Goal: Task Accomplishment & Management: Use online tool/utility

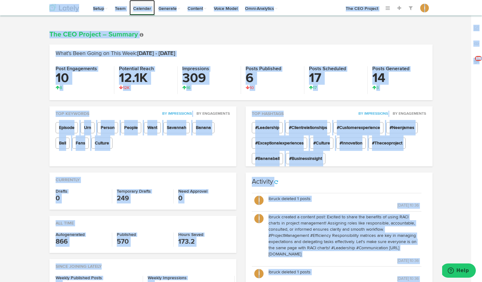
click at [148, 10] on link "Calendar" at bounding box center [141, 7] width 25 height 15
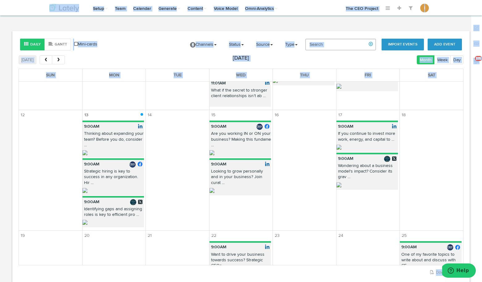
scroll to position [319, 0]
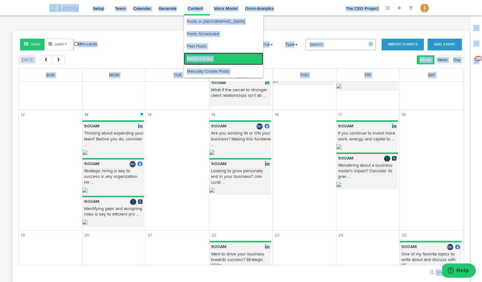
click at [203, 60] on link "Media Library" at bounding box center [223, 58] width 79 height 12
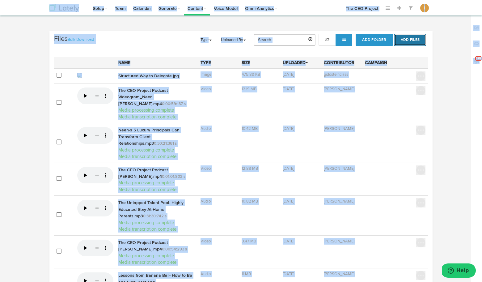
click at [407, 42] on button "Add Files" at bounding box center [410, 40] width 32 height 12
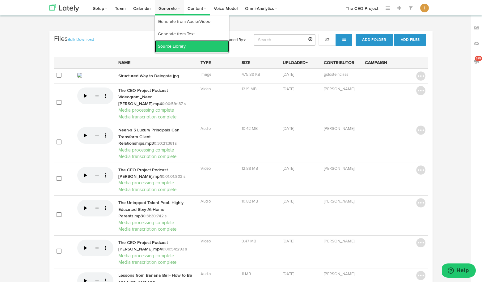
click at [173, 44] on link "Source Library" at bounding box center [192, 46] width 74 height 12
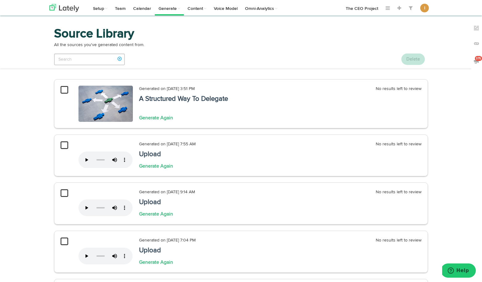
click at [123, 114] on img at bounding box center [105, 104] width 54 height 36
click at [61, 90] on icon at bounding box center [65, 90] width 8 height 9
click at [459, 272] on span "Help" at bounding box center [462, 270] width 13 height 6
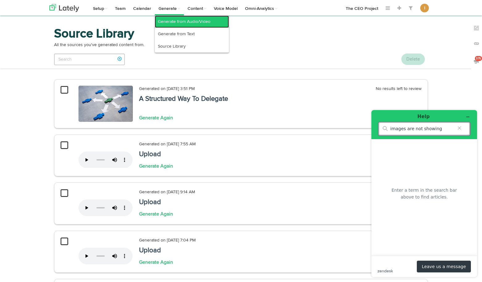
click at [176, 22] on link "Generate from Audio/Video" at bounding box center [192, 21] width 74 height 12
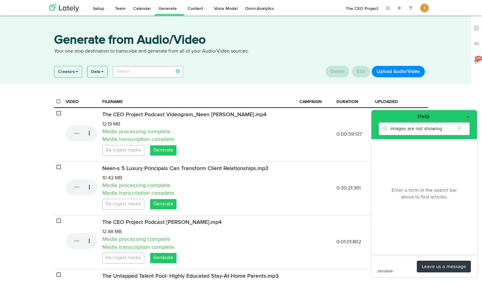
click at [395, 77] on button "Upload Audio/Video" at bounding box center [397, 71] width 53 height 11
click at [467, 118] on icon "Minimize widget" at bounding box center [467, 117] width 4 height 4
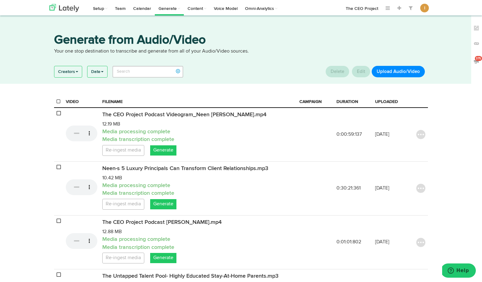
click at [388, 72] on button "Upload Audio/Video" at bounding box center [397, 71] width 53 height 11
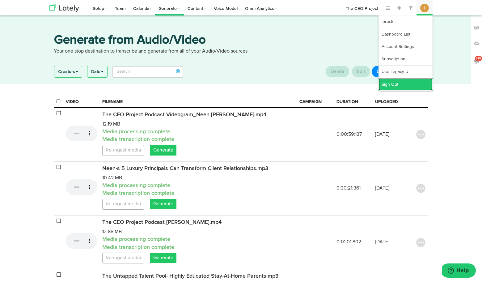
click at [412, 83] on link "Sign Out" at bounding box center [405, 84] width 54 height 12
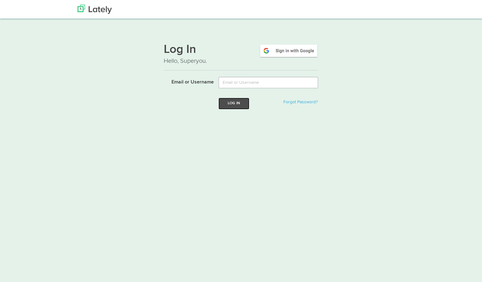
click at [237, 104] on button "Log In" at bounding box center [233, 103] width 31 height 11
click at [227, 80] on input "Email or Username" at bounding box center [268, 83] width 100 height 12
type input "laura@bruckmarketing.com"
click at [232, 104] on button "Log In" at bounding box center [233, 103] width 31 height 11
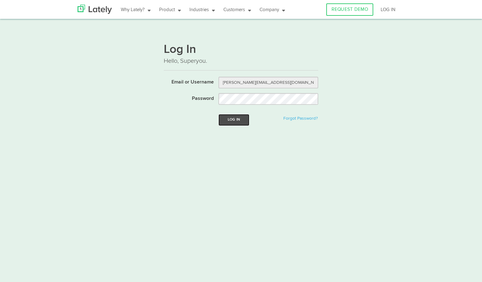
click at [232, 121] on button "Log In" at bounding box center [233, 119] width 31 height 11
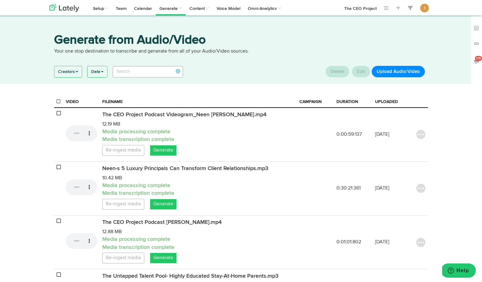
click at [400, 73] on button "Upload Audio/Video" at bounding box center [397, 71] width 53 height 11
